Goal: Information Seeking & Learning: Learn about a topic

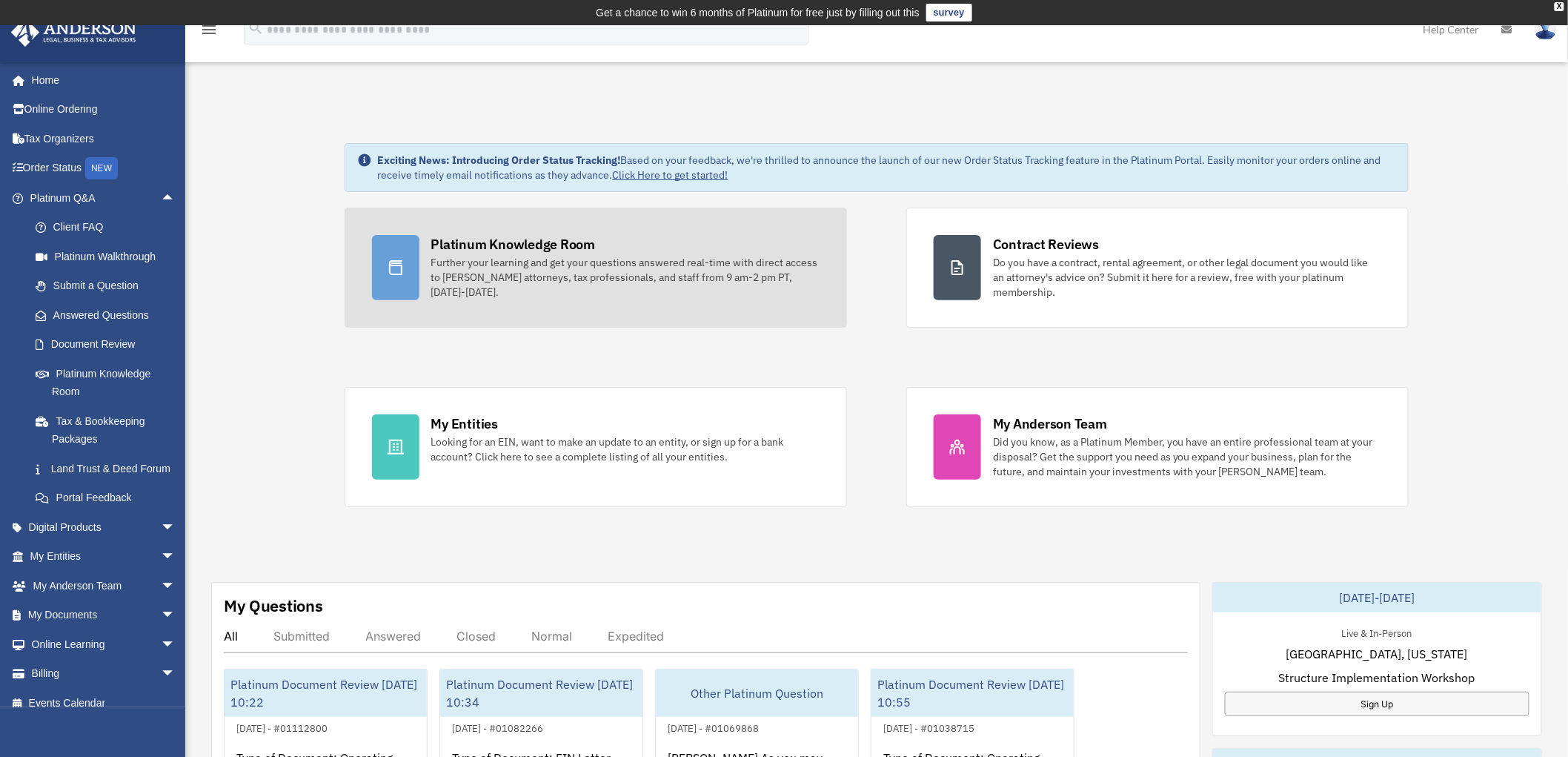
click at [603, 287] on div "Further your learning and get your questions answered real-time with direct acc…" at bounding box center [625, 277] width 388 height 45
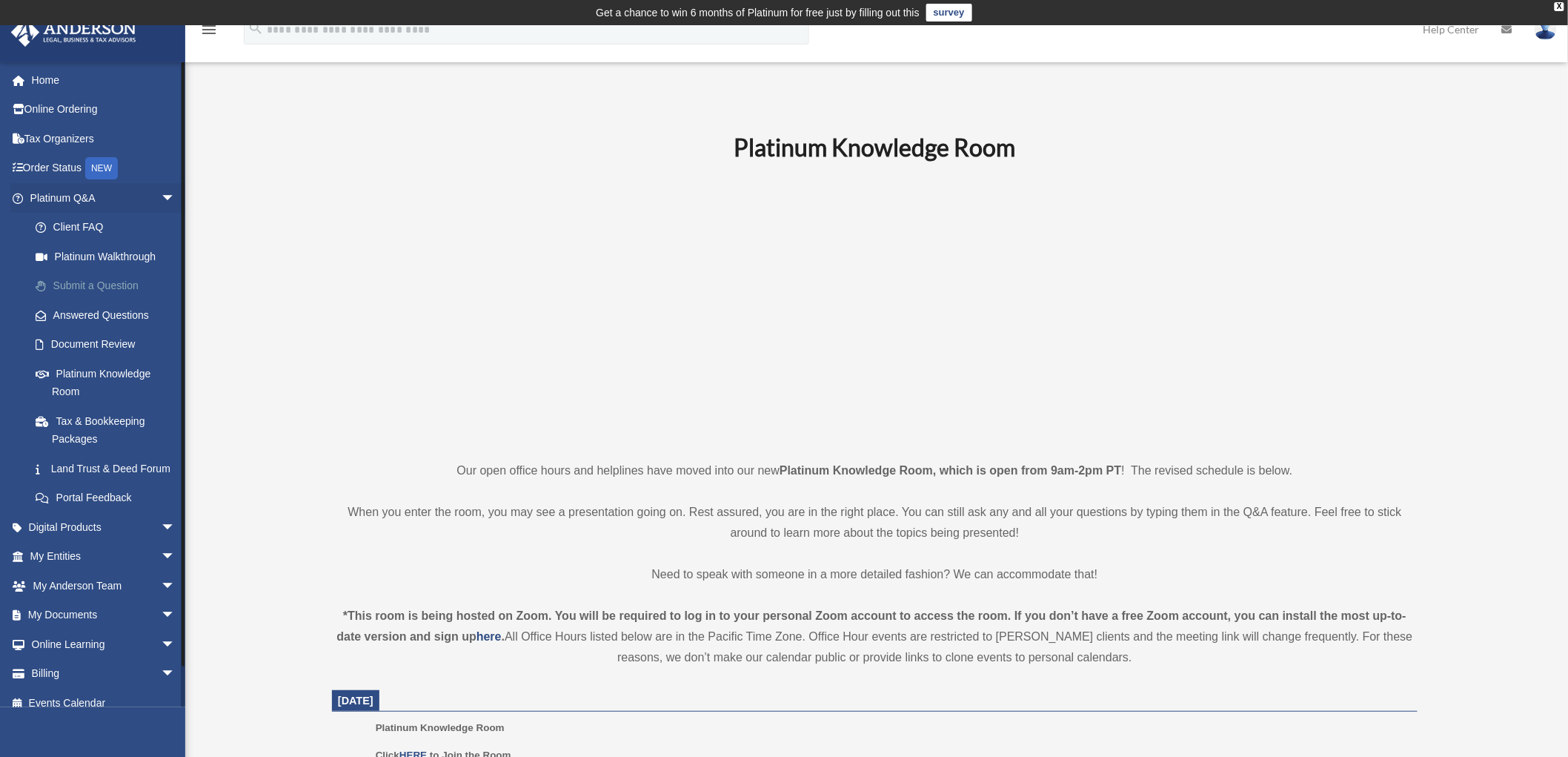
click at [83, 282] on link "Submit a Question" at bounding box center [109, 285] width 177 height 30
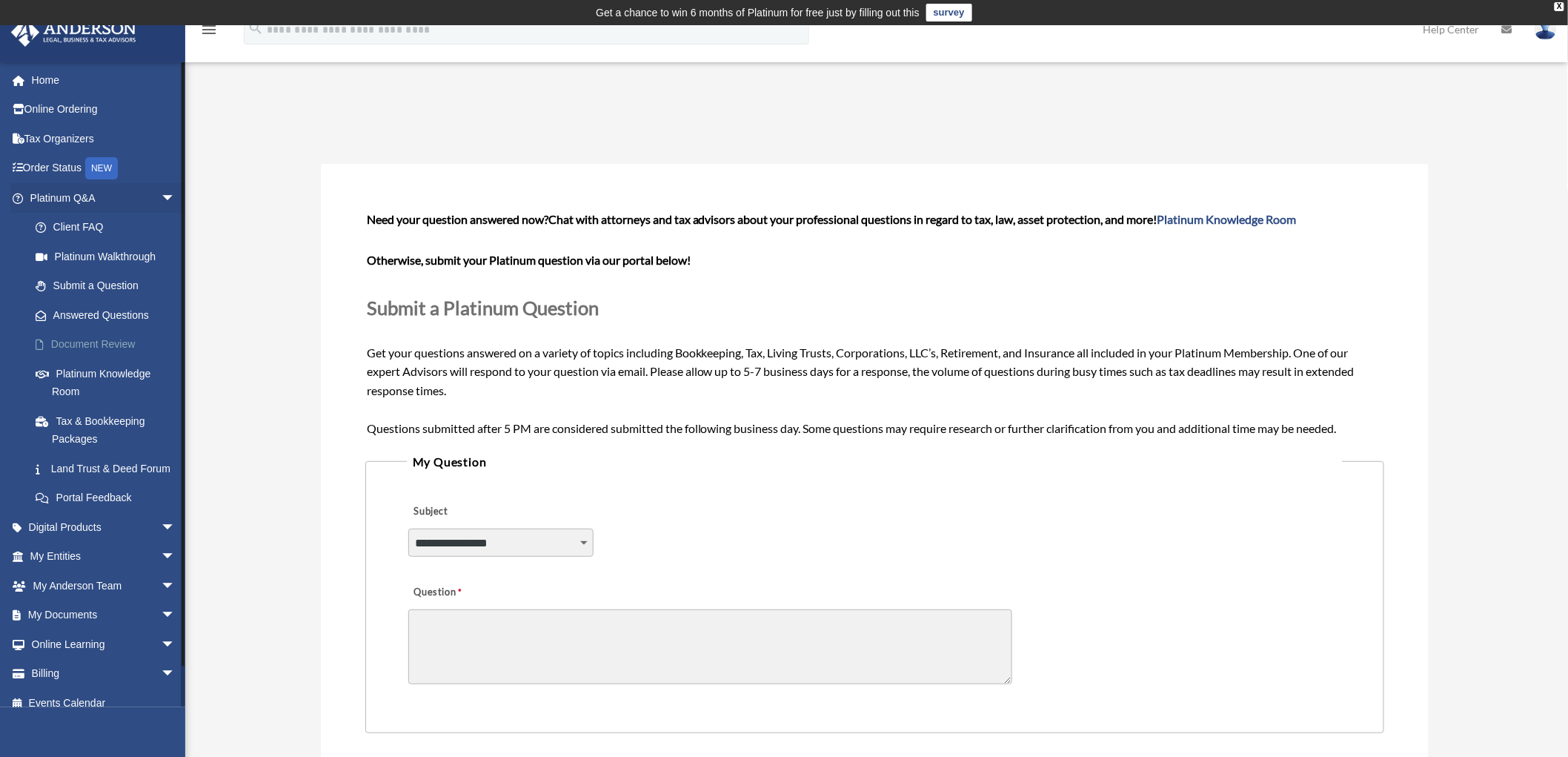
click at [83, 337] on link "Document Review" at bounding box center [109, 344] width 177 height 30
click at [100, 309] on link "Answered Questions" at bounding box center [109, 314] width 177 height 30
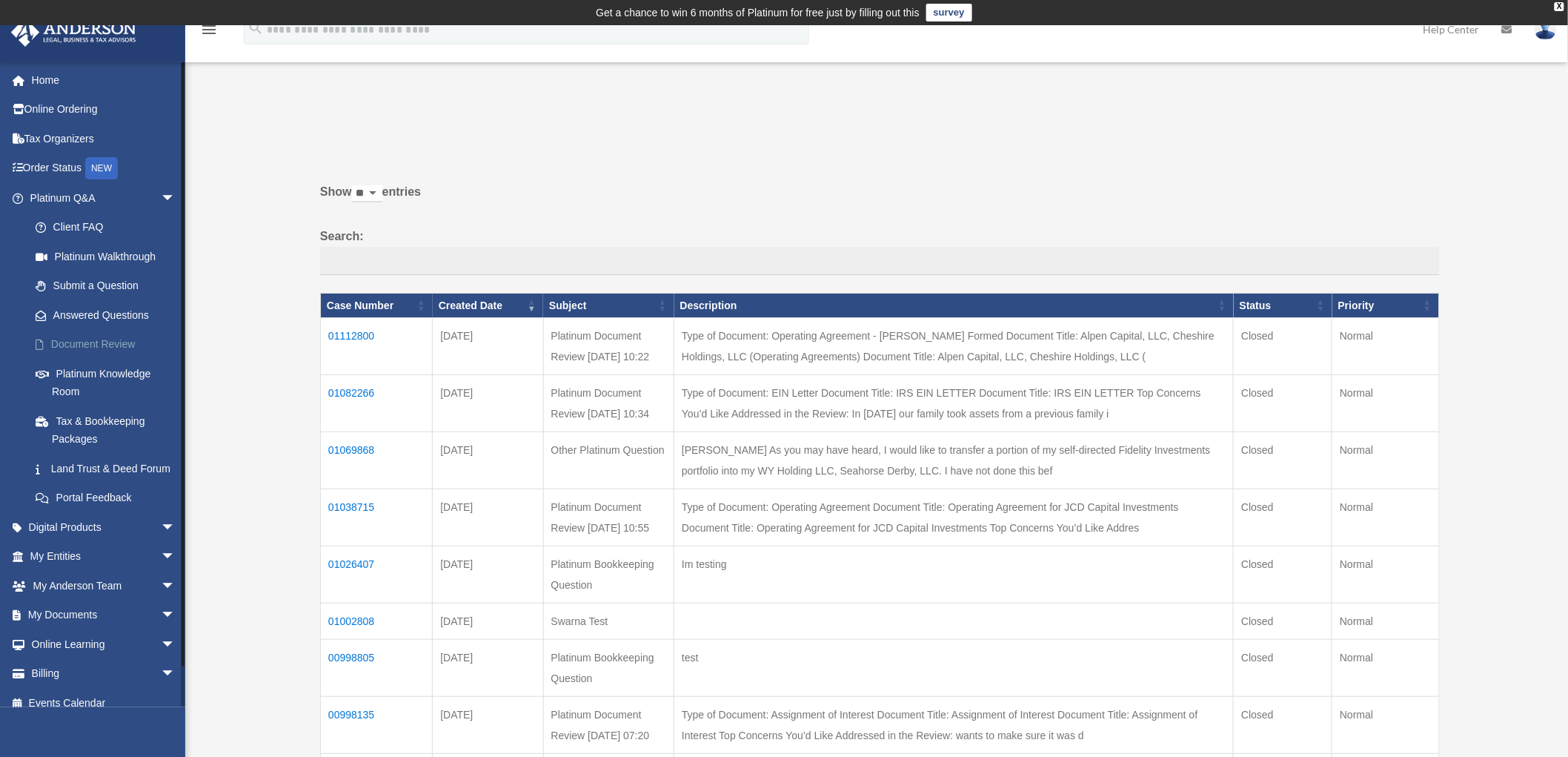
click at [83, 342] on link "Document Review" at bounding box center [109, 344] width 177 height 30
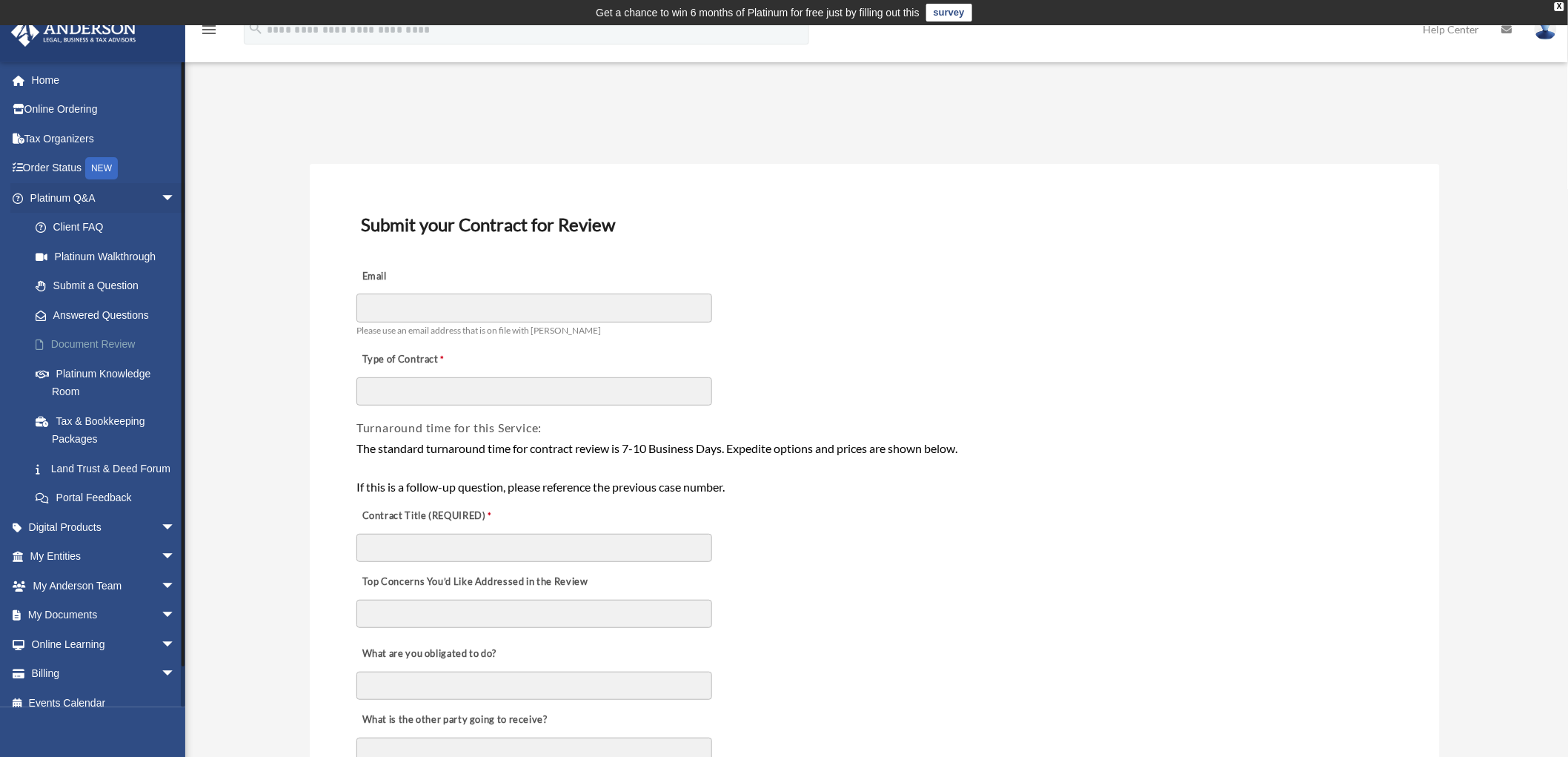
click at [86, 334] on link "Document Review" at bounding box center [109, 344] width 177 height 30
click at [91, 314] on link "Answered Questions" at bounding box center [109, 314] width 177 height 30
